Goal: Purchase product/service

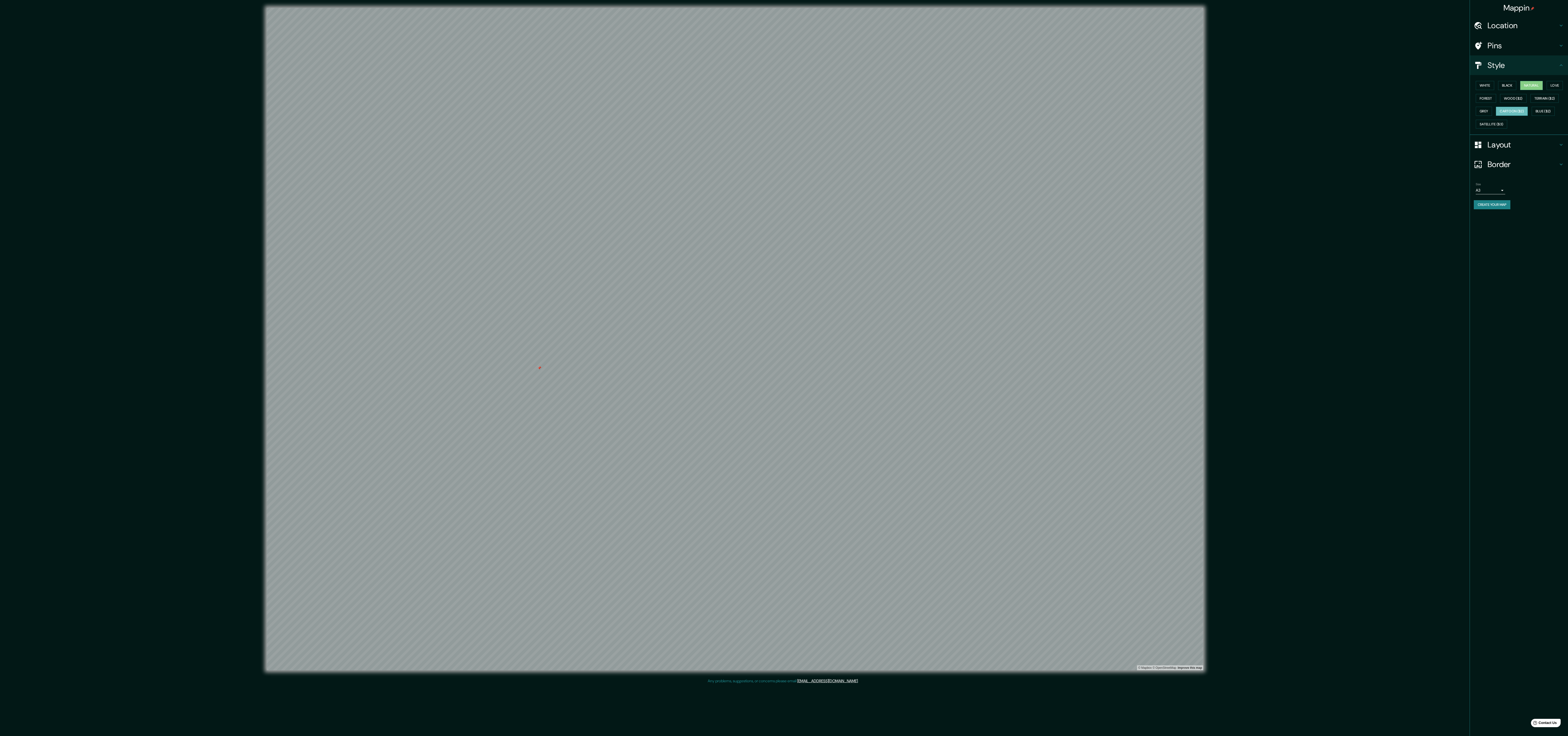
drag, startPoint x: 423, startPoint y: 0, endPoint x: 1536, endPoint y: 115, distance: 1118.9
click at [1528, 116] on button "Cartoon ($2)" at bounding box center [1512, 111] width 32 height 9
click at [1545, 109] on div "White Black Natural Love Forest Wood ($2) Terrain ($2) Grey Cartoon ($2) Blue (…" at bounding box center [1521, 105] width 94 height 52
click at [1507, 116] on div "White Black Natural Love Forest Wood ($2) Terrain ($2) Grey Cartoon ($2) Blue (…" at bounding box center [1521, 105] width 94 height 52
click at [1527, 103] on button "Wood ($2)" at bounding box center [1513, 98] width 27 height 9
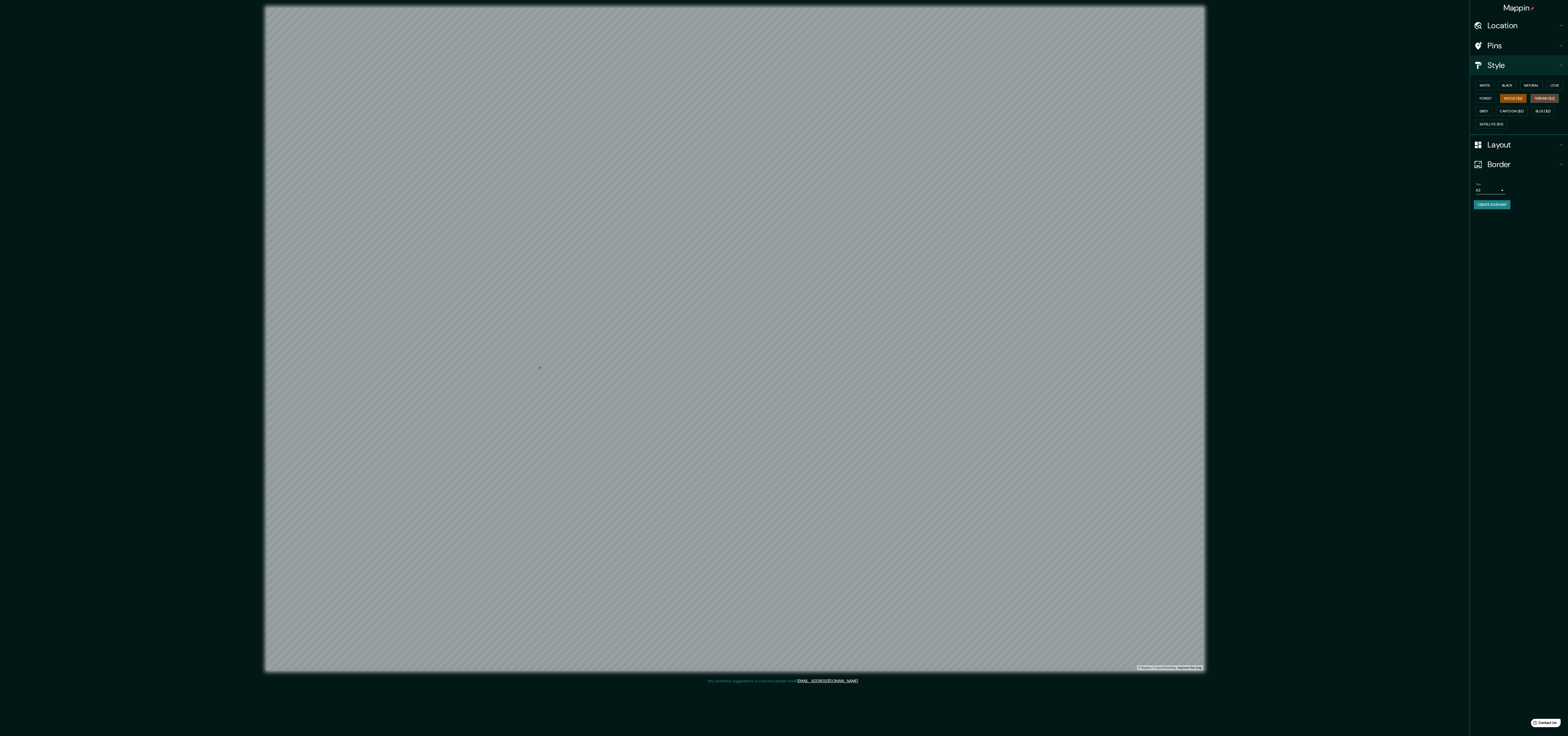
click at [1530, 103] on button "Terrain ($2)" at bounding box center [1544, 98] width 29 height 9
click at [1492, 113] on button "Grey" at bounding box center [1483, 111] width 16 height 9
click at [1531, 116] on button "Blue ($2)" at bounding box center [1543, 111] width 23 height 9
click at [1507, 129] on button "Satellite ($3)" at bounding box center [1491, 124] width 32 height 9
click at [1531, 116] on button "Blue ($2)" at bounding box center [1543, 111] width 23 height 9
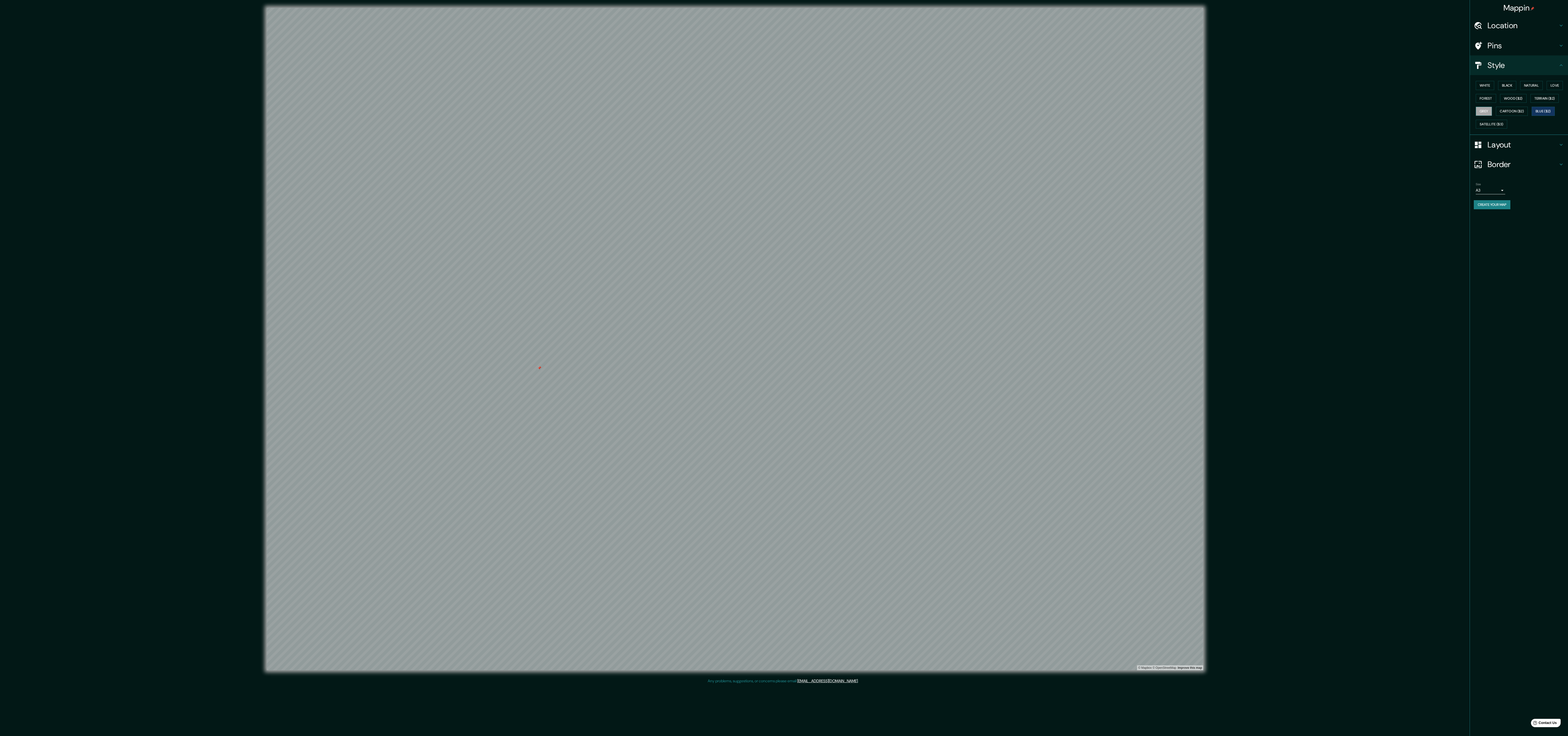
click at [1492, 116] on button "Grey" at bounding box center [1483, 111] width 16 height 9
click at [1318, 147] on div "© Mapbox © OpenStreetMap Improve this map" at bounding box center [735, 339] width 1411 height 662
